Goal: Task Accomplishment & Management: Use online tool/utility

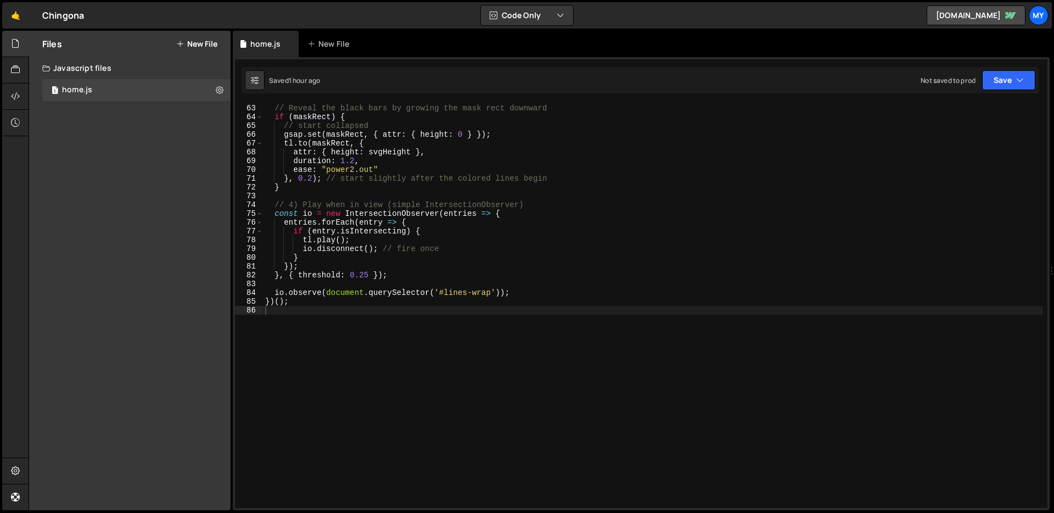
scroll to position [545, 0]
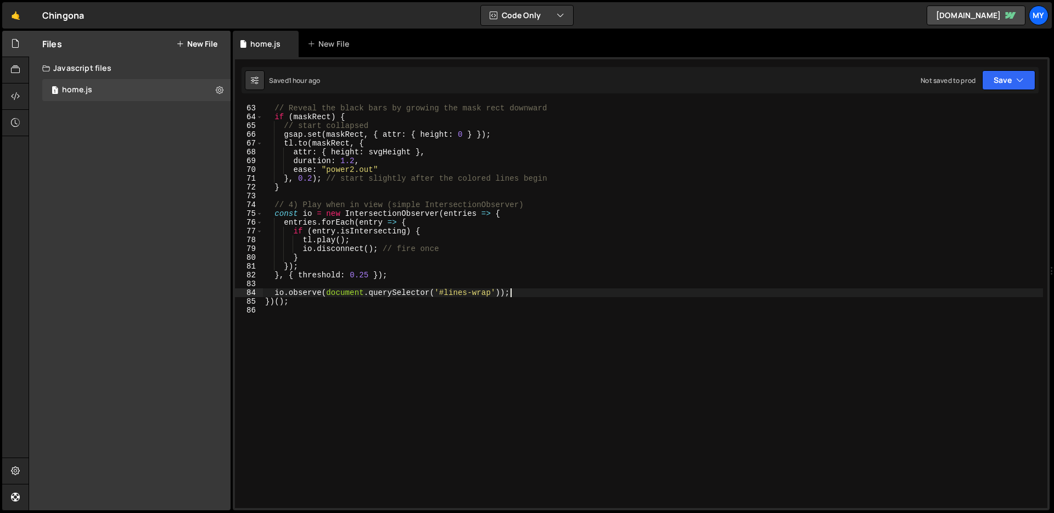
click at [613, 293] on div "// Reveal the black bars by growing the mask rect downward if ( maskRect ) { //…" at bounding box center [653, 306] width 780 height 422
type textarea "})();"
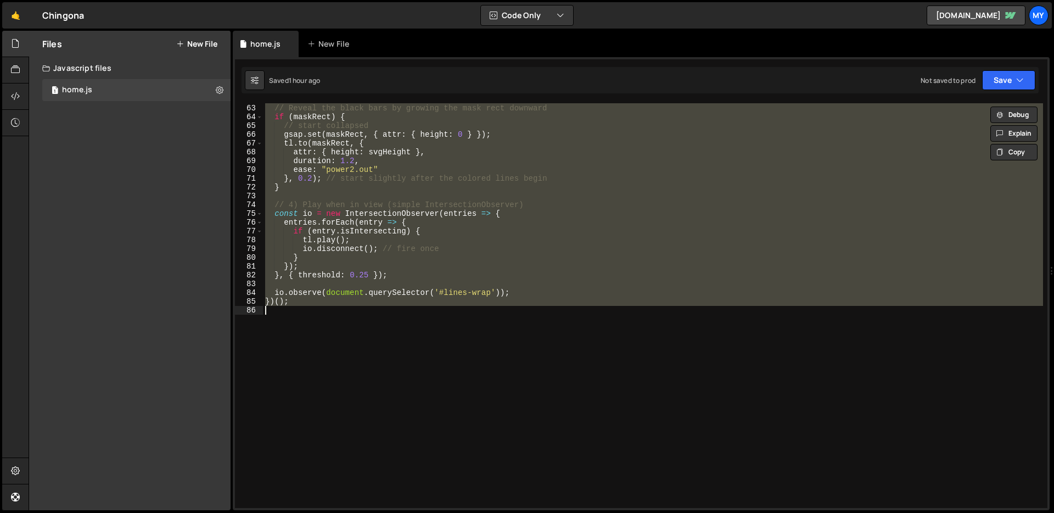
paste textarea
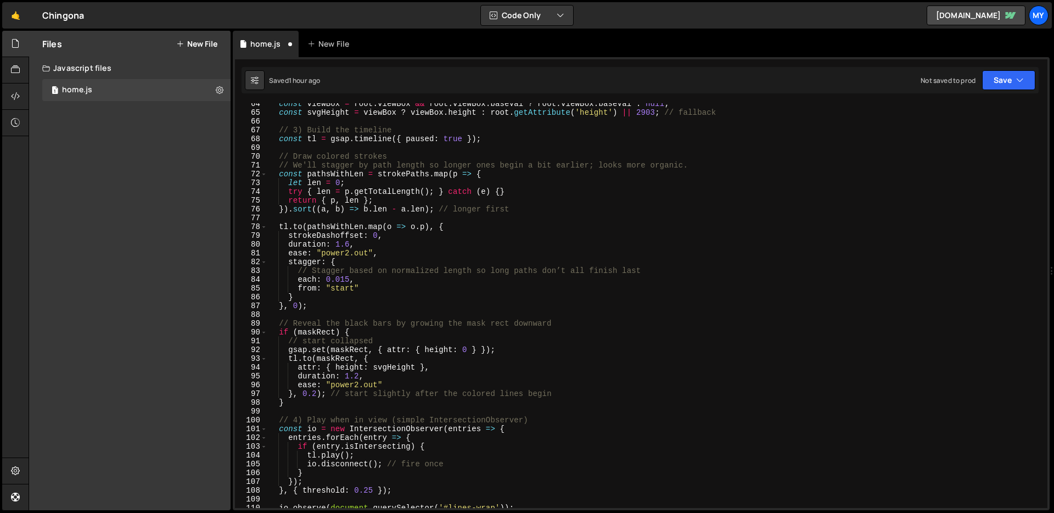
scroll to position [557, 0]
click at [1032, 77] on button "Save" at bounding box center [1008, 80] width 53 height 20
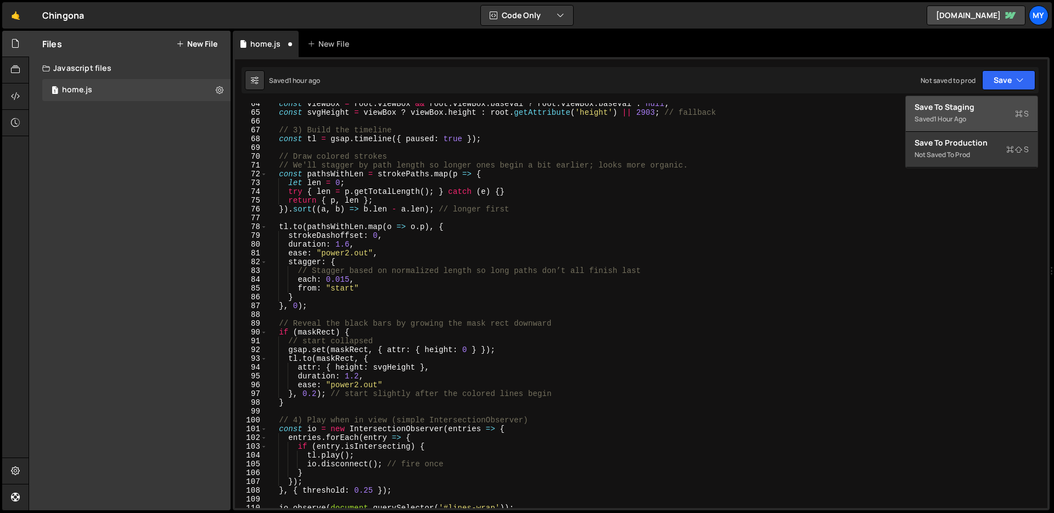
click at [985, 109] on div "Save to Staging S" at bounding box center [971, 107] width 114 height 11
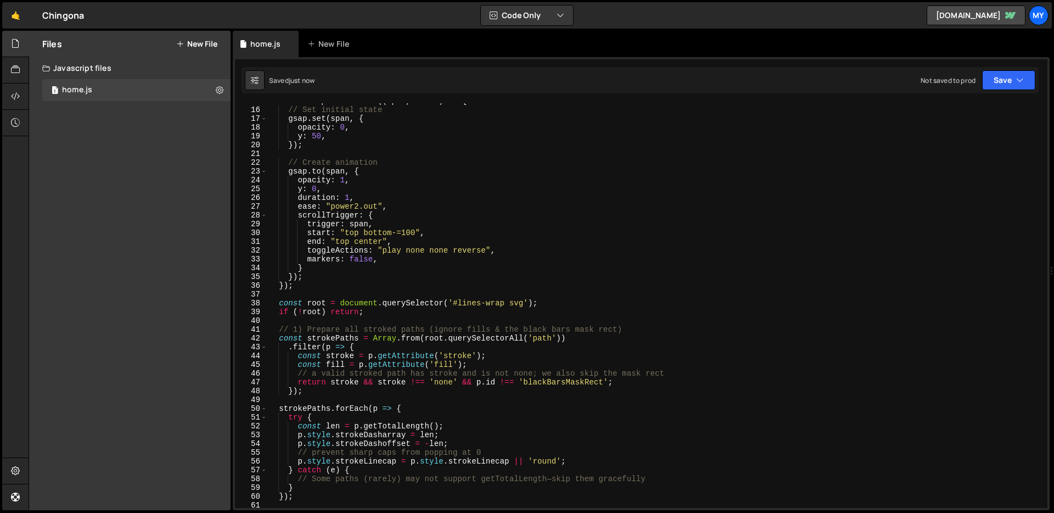
scroll to position [0, 0]
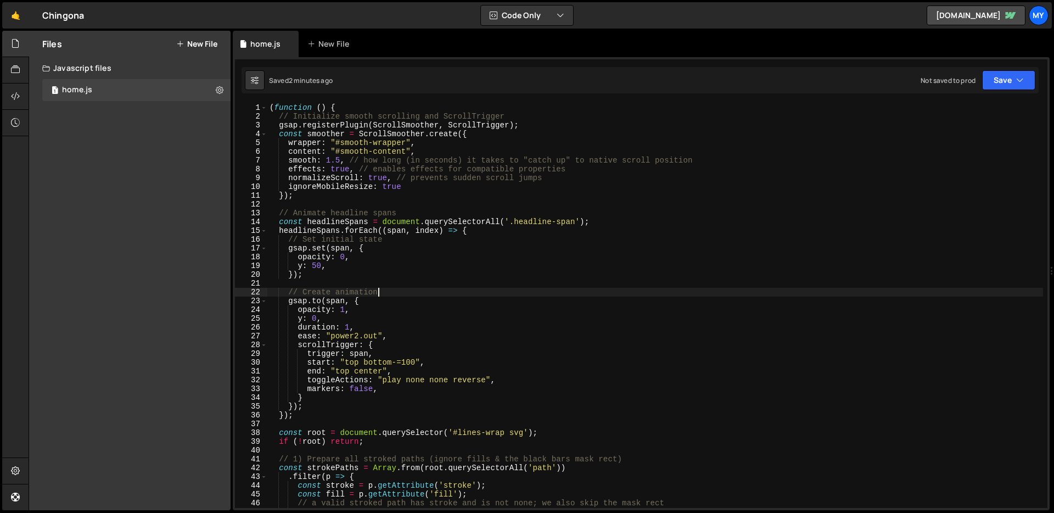
click at [627, 289] on div "( function ( ) { // Initialize smooth scrolling and ScrollTrigger gsap . regist…" at bounding box center [655, 314] width 776 height 422
type textarea "})();"
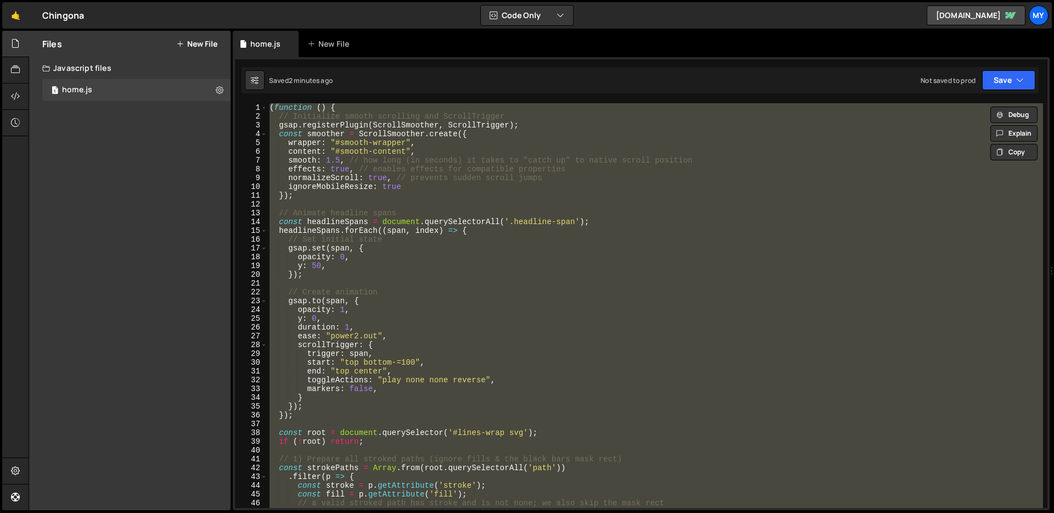
paste textarea
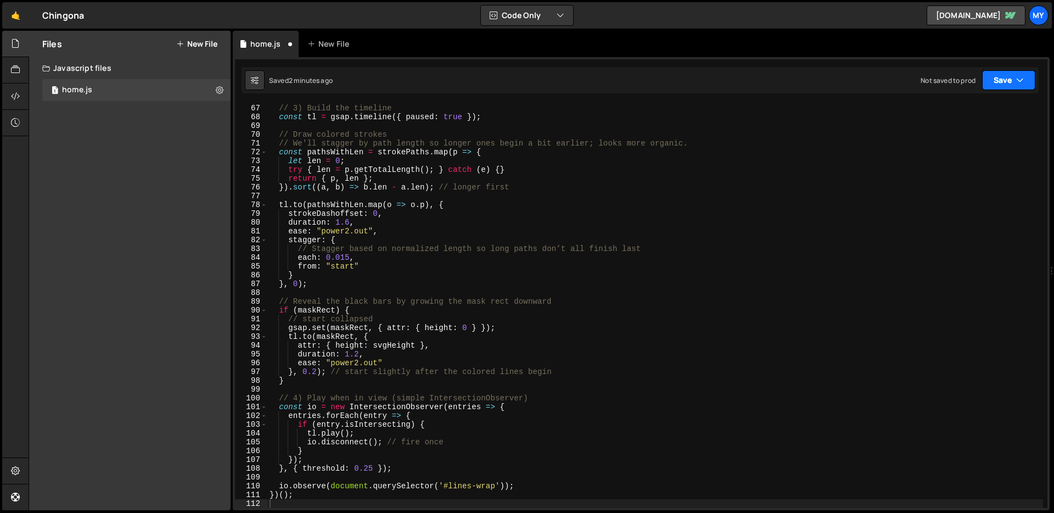
click at [1002, 79] on button "Save" at bounding box center [1008, 80] width 53 height 20
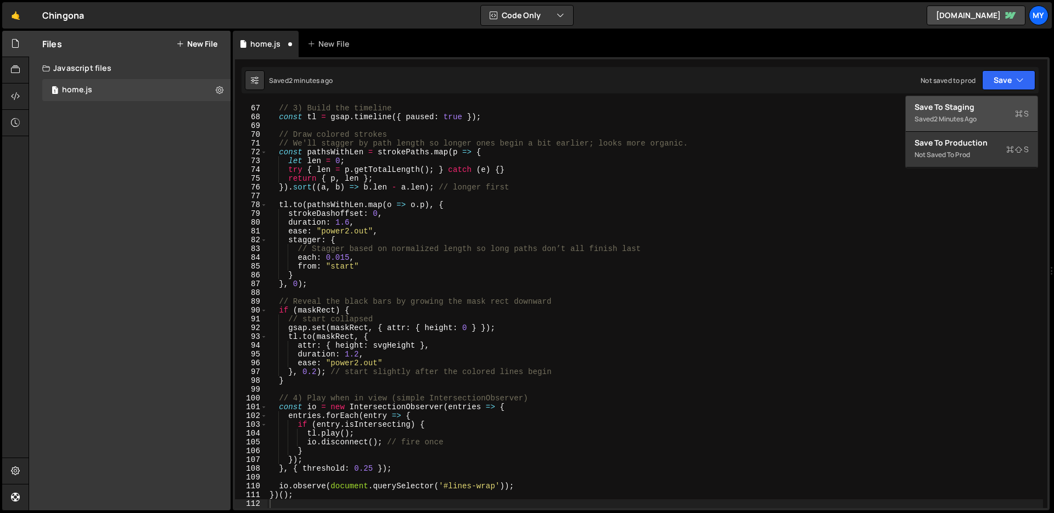
click at [975, 108] on div "Save to Staging S" at bounding box center [971, 107] width 114 height 11
